Goal: Task Accomplishment & Management: Manage account settings

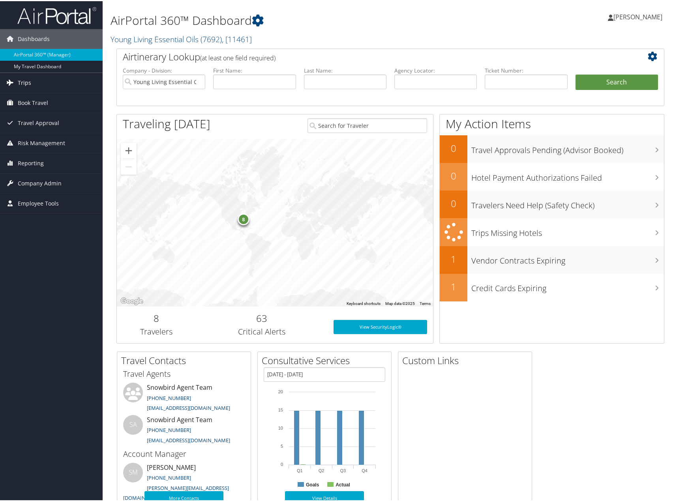
click at [13, 82] on icon at bounding box center [10, 81] width 12 height 12
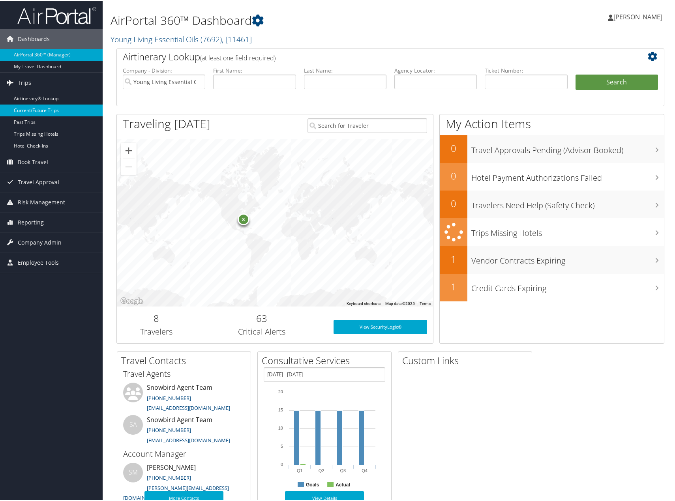
click at [35, 108] on link "Current/Future Trips" at bounding box center [51, 109] width 103 height 12
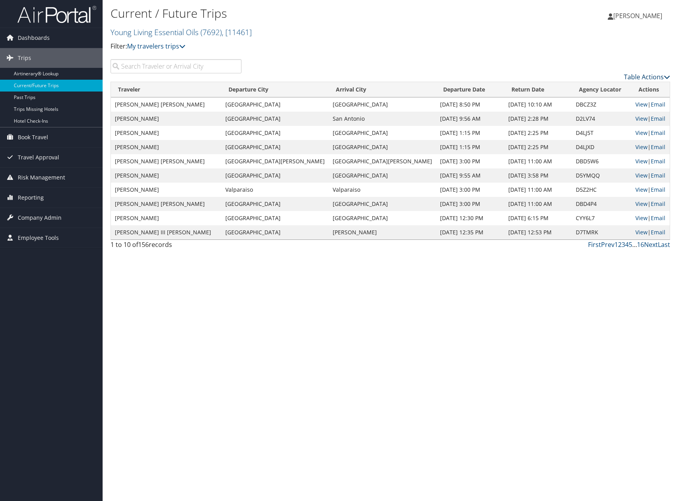
click at [639, 78] on link "Table Actions" at bounding box center [647, 77] width 46 height 9
click at [596, 91] on link "Download Report" at bounding box center [615, 89] width 104 height 13
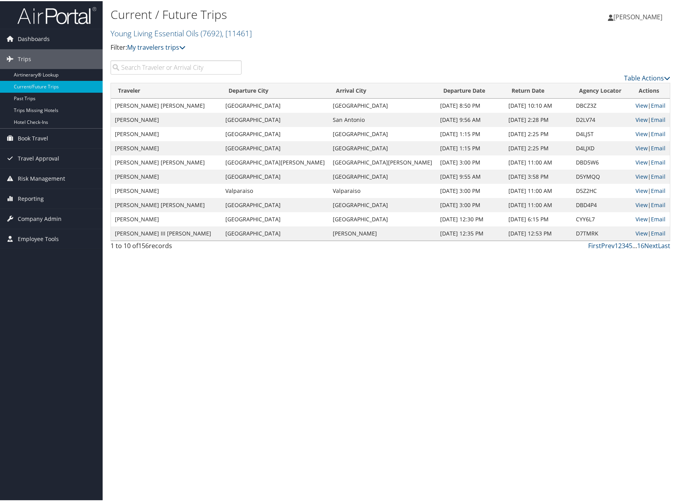
click at [191, 68] on input "search" at bounding box center [176, 66] width 131 height 14
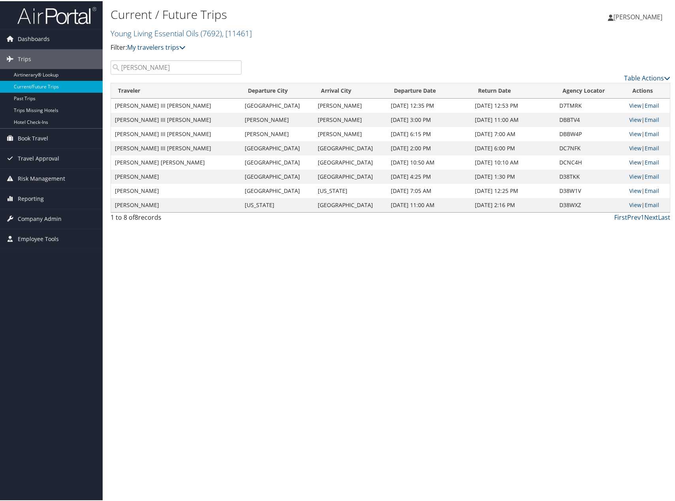
click at [634, 161] on link "View" at bounding box center [635, 162] width 12 height 8
click at [169, 67] on input "ward" at bounding box center [176, 66] width 131 height 14
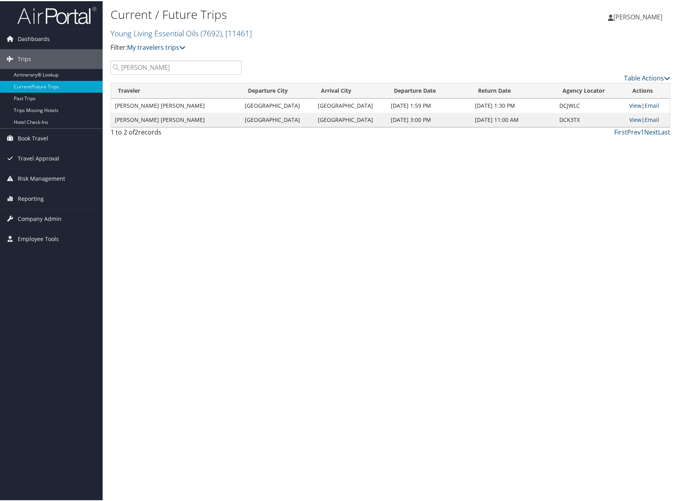
click at [629, 104] on link "View" at bounding box center [635, 105] width 12 height 8
click at [630, 116] on link "View" at bounding box center [635, 119] width 12 height 8
click at [161, 66] on input "CASEY" at bounding box center [176, 66] width 131 height 14
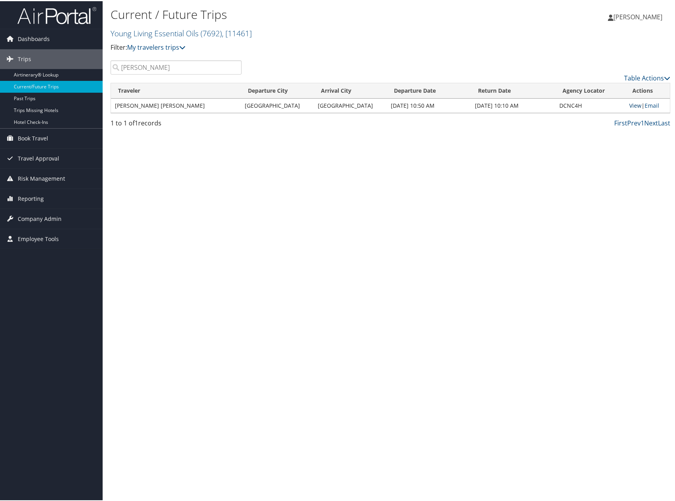
click at [629, 103] on link "View" at bounding box center [635, 105] width 12 height 8
click at [158, 68] on input "samanth" at bounding box center [176, 66] width 131 height 14
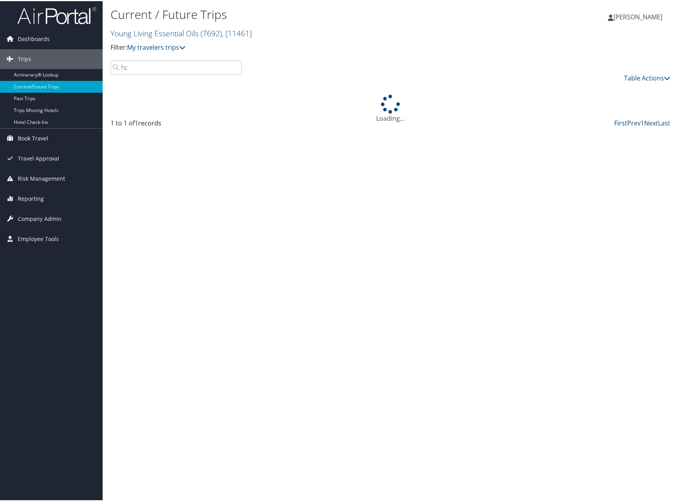
type input "h"
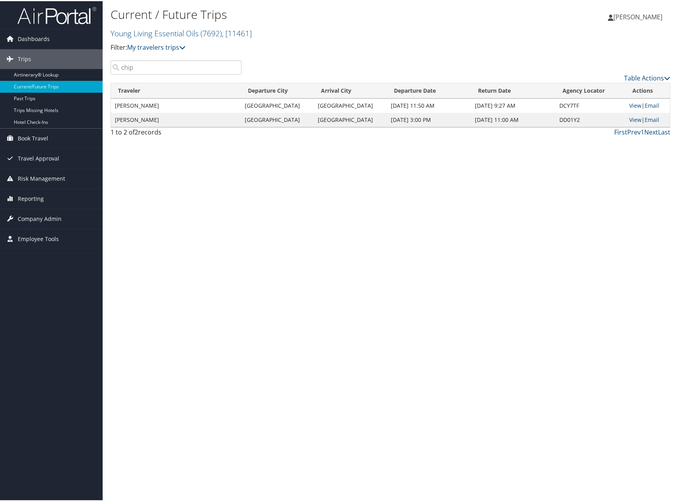
click at [179, 169] on div "Current / Future Trips Young Living Essential Oils ( 7692 ) , [ 11461 ] Young L…" at bounding box center [391, 250] width 576 height 501
click at [629, 101] on link "View" at bounding box center [635, 105] width 12 height 8
click at [629, 119] on link "View" at bounding box center [635, 119] width 12 height 8
click at [161, 69] on input "chip" at bounding box center [176, 66] width 131 height 14
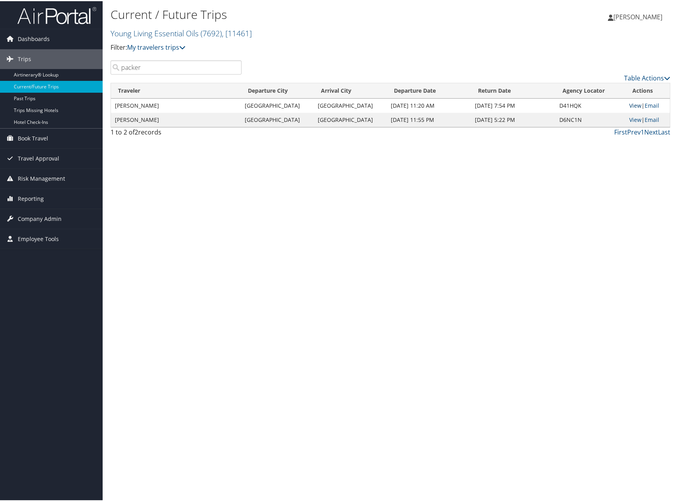
click at [629, 104] on link "View" at bounding box center [635, 105] width 12 height 8
click at [141, 62] on input "packer" at bounding box center [176, 66] width 131 height 14
click at [145, 66] on input "packer" at bounding box center [176, 66] width 131 height 14
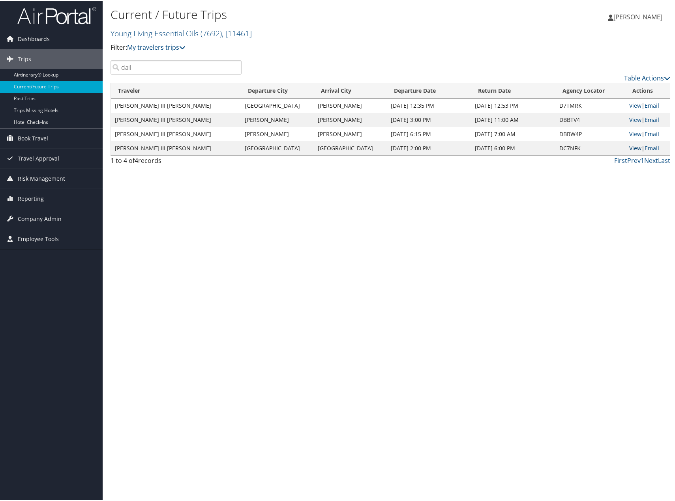
type input "dail"
click at [631, 147] on link "View" at bounding box center [635, 147] width 12 height 8
click at [265, 263] on div "Current / Future Trips Young Living Essential Oils ( 7692 ) , [ 11461 ] Young L…" at bounding box center [391, 250] width 576 height 501
drag, startPoint x: 270, startPoint y: 277, endPoint x: 608, endPoint y: 79, distance: 392.2
click at [270, 277] on div "Current / Future Trips Young Living Essential Oils ( 7692 ) , [ 11461 ] Young L…" at bounding box center [391, 250] width 576 height 501
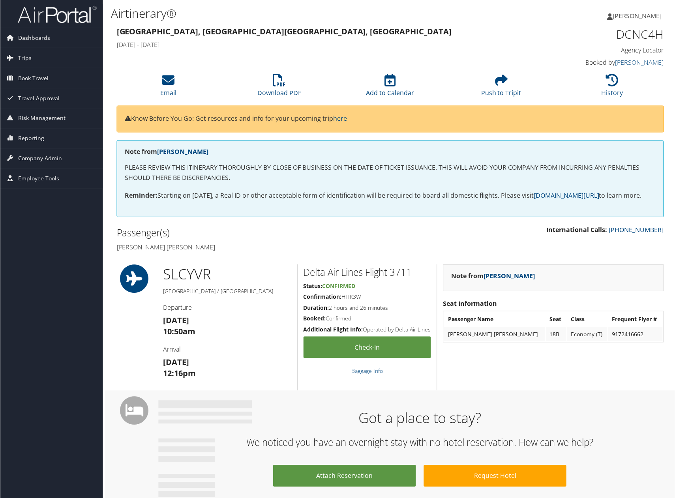
click at [574, 398] on div "Got a place to stay? We noticed you have an overnight stay with no hotel reserv…" at bounding box center [391, 452] width 572 height 122
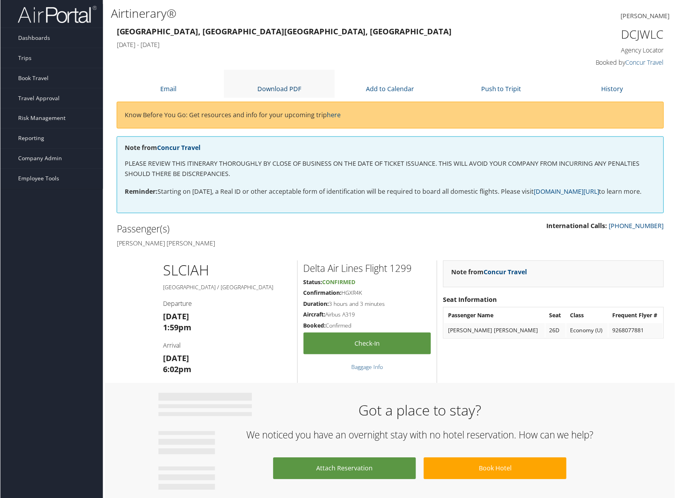
click at [289, 85] on link "Download PDF" at bounding box center [279, 88] width 44 height 9
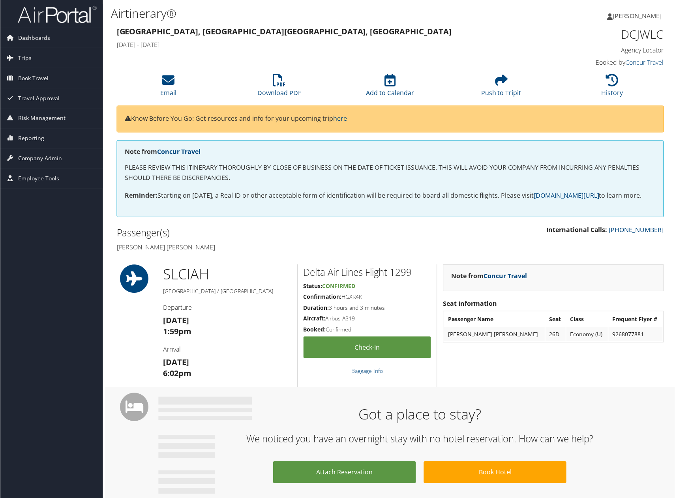
click at [63, 320] on div "Dashboards AirPortal 360™ (Manager) My Travel Dashboard Trips Airtinerary® Look…" at bounding box center [339, 473] width 678 height 947
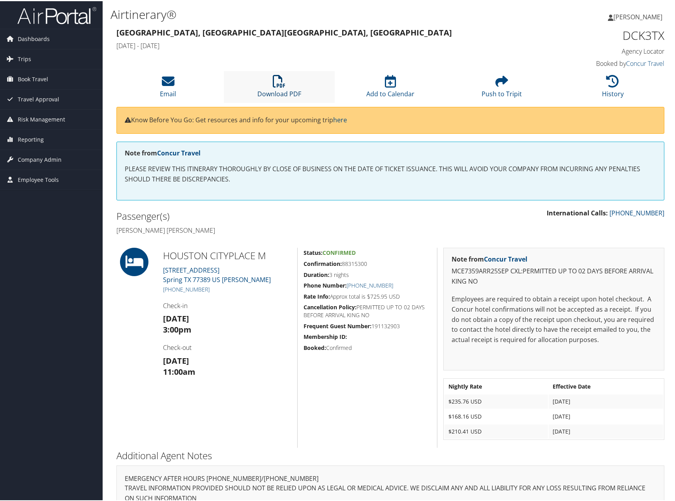
click at [280, 83] on icon at bounding box center [279, 80] width 13 height 13
drag, startPoint x: 75, startPoint y: 338, endPoint x: 160, endPoint y: 124, distance: 230.8
click at [75, 336] on div "Dashboards AirPortal 360™ (Manager) My Travel Dashboard Trips Airtinerary® Look…" at bounding box center [339, 277] width 678 height 555
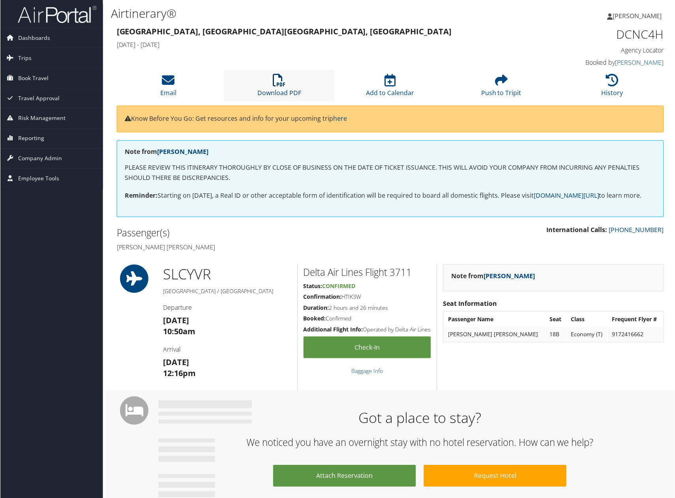
click at [279, 80] on icon at bounding box center [279, 80] width 13 height 13
drag, startPoint x: 76, startPoint y: 356, endPoint x: 78, endPoint y: 348, distance: 8.6
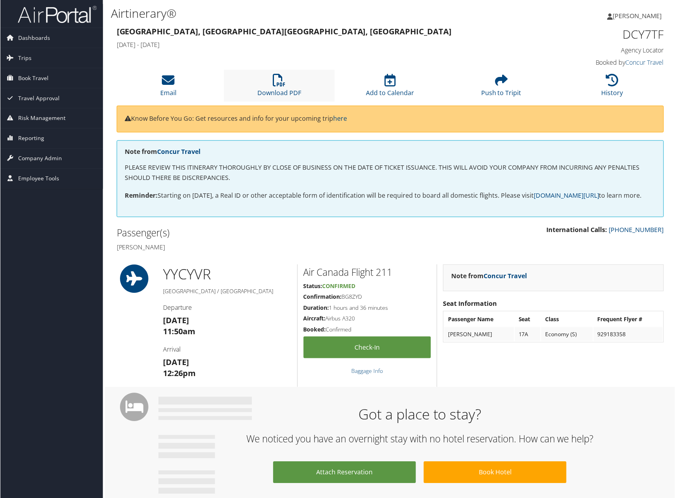
click at [293, 80] on li "Download PDF" at bounding box center [279, 86] width 111 height 32
drag, startPoint x: 30, startPoint y: 378, endPoint x: 47, endPoint y: 355, distance: 29.3
click at [30, 377] on div "Dashboards AirPortal 360™ (Manager) My Travel Dashboard Trips Airtinerary® Look…" at bounding box center [339, 497] width 678 height 995
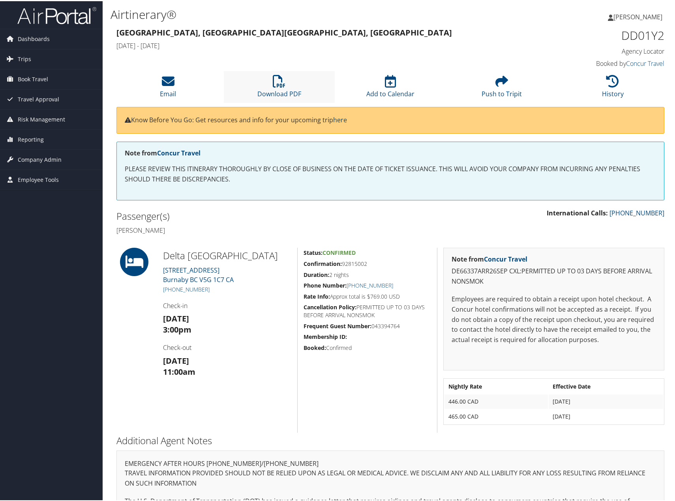
click at [271, 86] on li "Download PDF" at bounding box center [279, 86] width 111 height 32
drag, startPoint x: 76, startPoint y: 370, endPoint x: 198, endPoint y: 318, distance: 132.4
click at [76, 370] on div "Dashboards AirPortal 360™ (Manager) My Travel Dashboard Trips Airtinerary® Look…" at bounding box center [339, 279] width 678 height 559
click at [192, 227] on h4 "[PERSON_NAME]" at bounding box center [250, 229] width 268 height 9
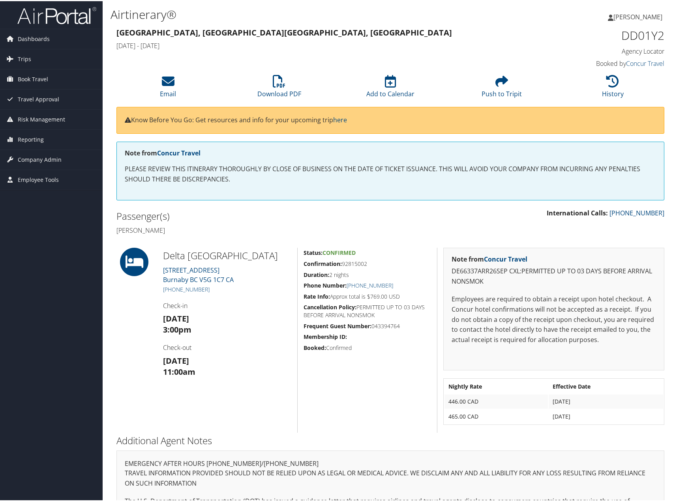
copy h4 "Chipiristeanu"
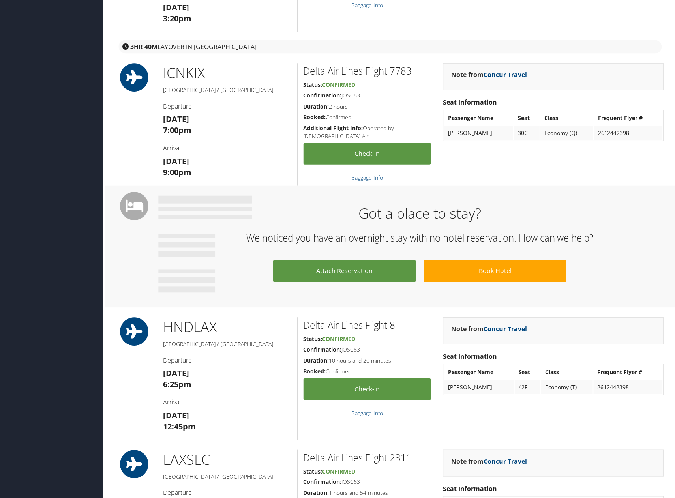
scroll to position [316, 0]
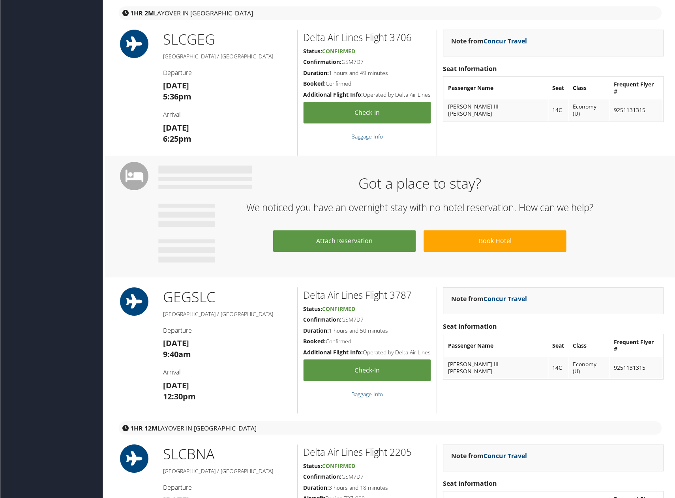
scroll to position [237, 0]
